Goal: Book appointment/travel/reservation

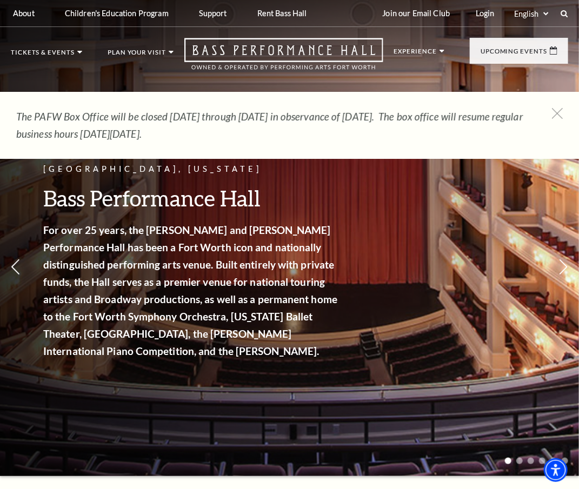
click at [40, 240] on link "Calendar" at bounding box center [43, 244] width 47 height 9
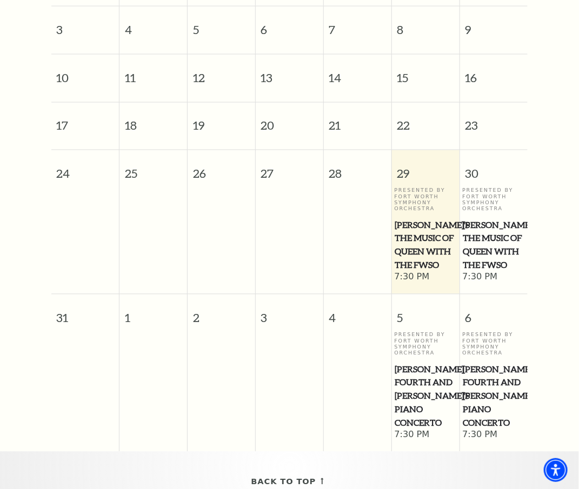
scroll to position [550, 0]
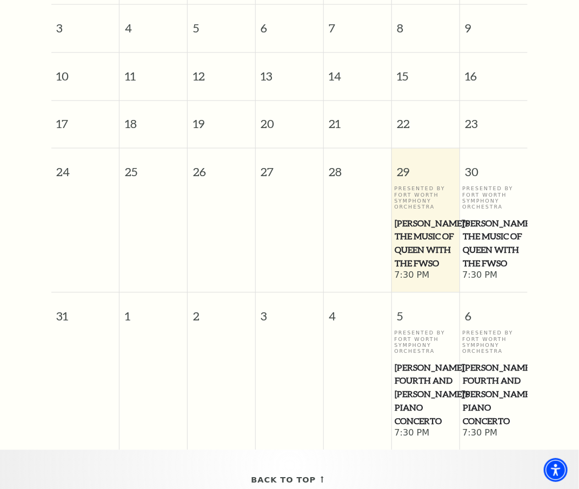
click at [486, 242] on span "Windborne's The Music of Queen with the FWSO" at bounding box center [494, 243] width 62 height 53
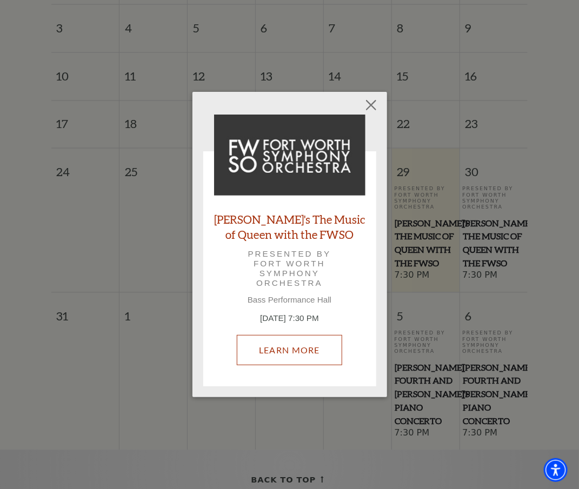
click at [288, 346] on link "Learn More" at bounding box center [289, 350] width 105 height 30
